Goal: Find specific page/section: Find specific page/section

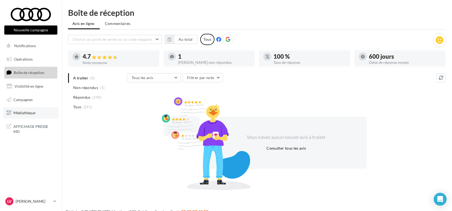
click at [20, 117] on link "Médiathèque" at bounding box center [30, 112] width 55 height 11
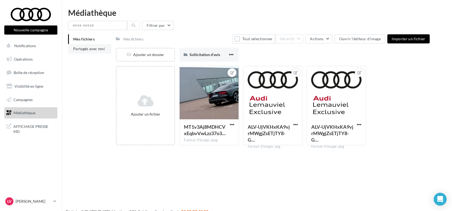
click at [79, 52] on li "Partagés avec moi" at bounding box center [89, 49] width 43 height 10
